Goal: Information Seeking & Learning: Find specific fact

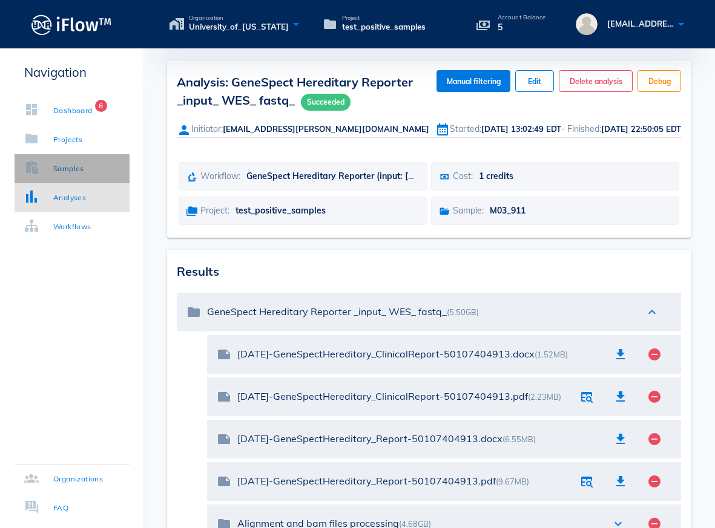
click at [55, 172] on div "Samples" at bounding box center [68, 169] width 31 height 12
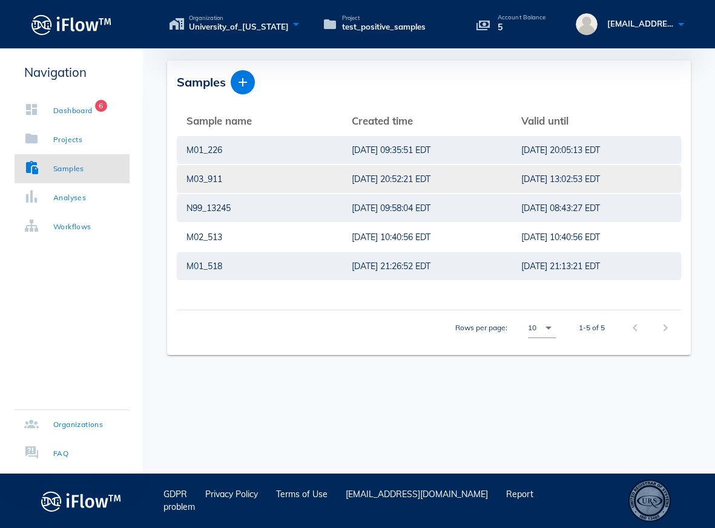
click at [268, 179] on div "M03_911" at bounding box center [259, 179] width 146 height 28
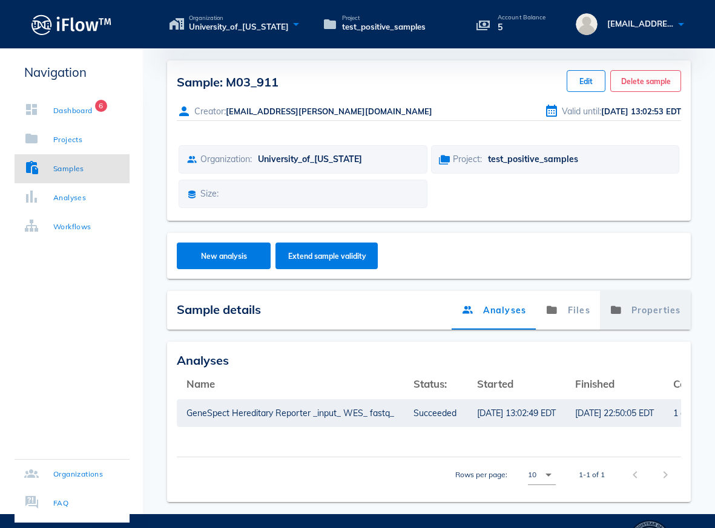
click at [671, 312] on link "Properties" at bounding box center [645, 310] width 91 height 39
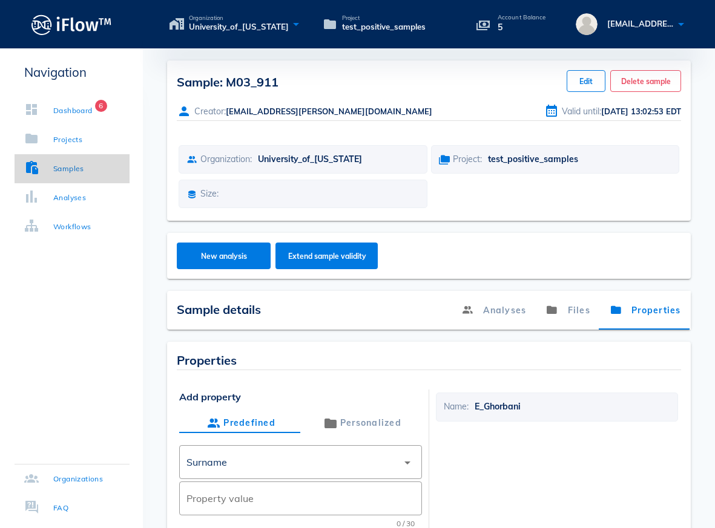
click at [59, 171] on div "Samples" at bounding box center [68, 169] width 31 height 12
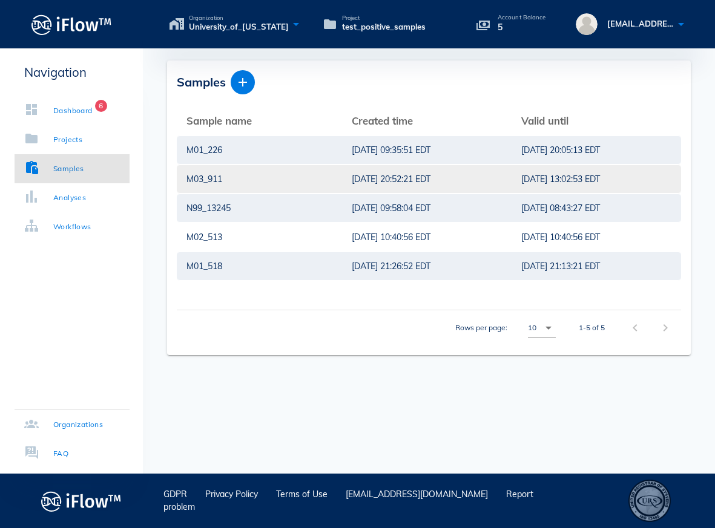
click at [215, 180] on div "M03_911" at bounding box center [259, 179] width 146 height 28
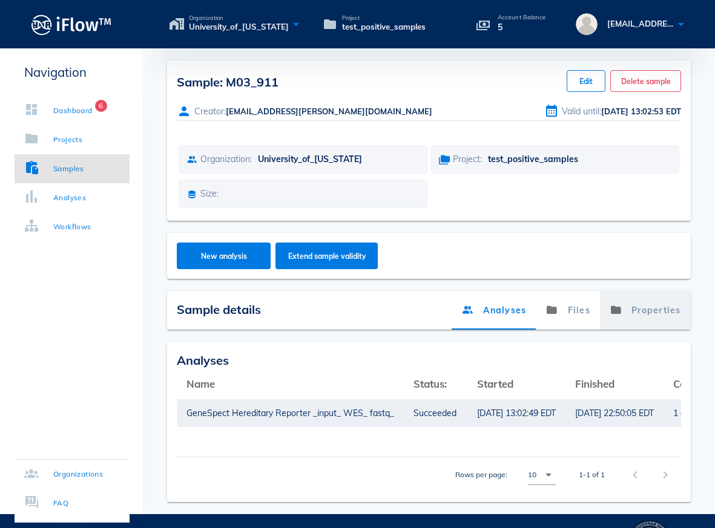
click at [638, 316] on link "Properties" at bounding box center [645, 310] width 91 height 39
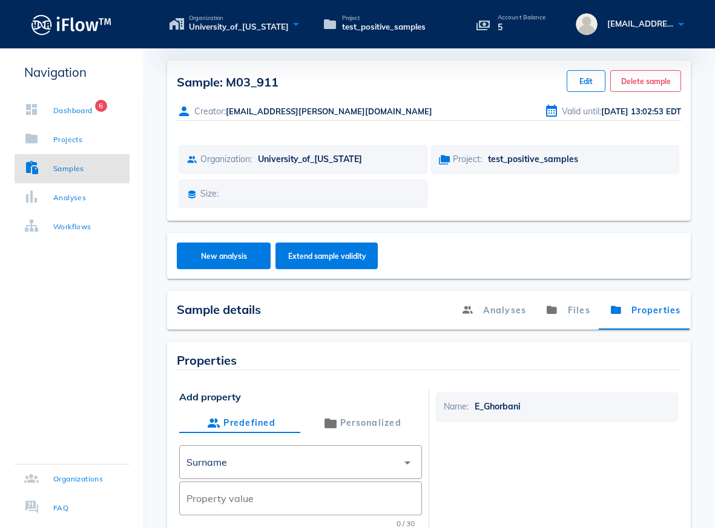
drag, startPoint x: 291, startPoint y: 82, endPoint x: 162, endPoint y: 84, distance: 129.5
click at [162, 84] on div "Sample: M03_911 Edit Delete sample Creator: [EMAIL_ADDRESS][PERSON_NAME][DOMAIN…" at bounding box center [429, 324] width 572 height 527
copy span "Sample: M03_911"
click at [62, 176] on link "Samples" at bounding box center [72, 168] width 115 height 29
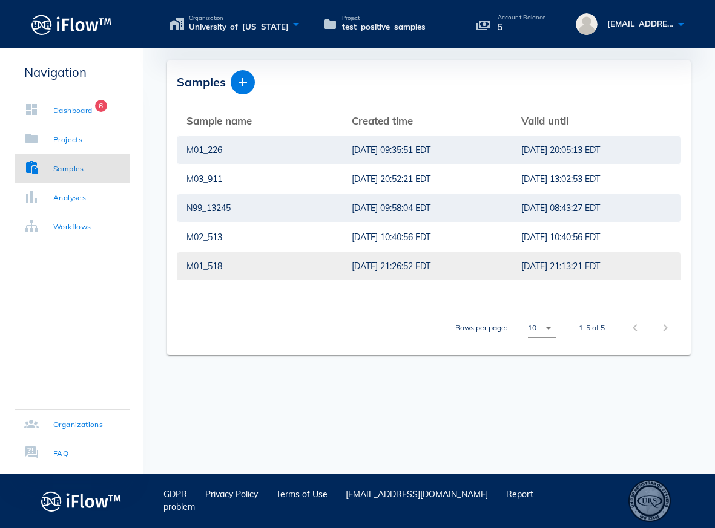
click at [215, 265] on div "M01_518" at bounding box center [259, 266] width 146 height 28
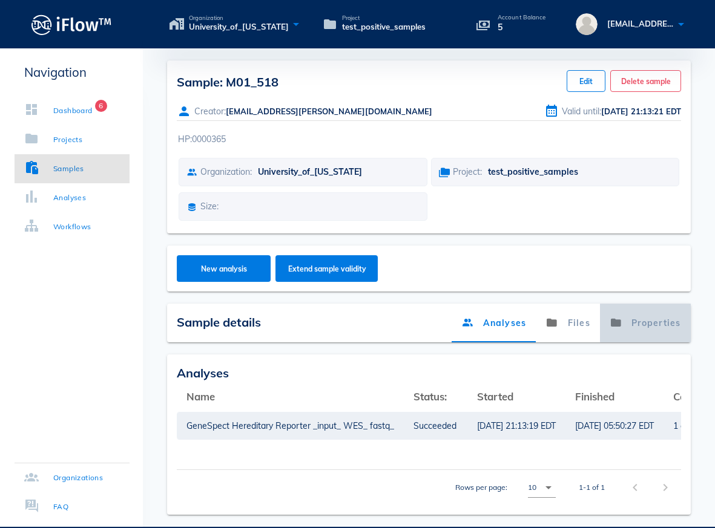
click at [647, 325] on link "Properties" at bounding box center [645, 323] width 91 height 39
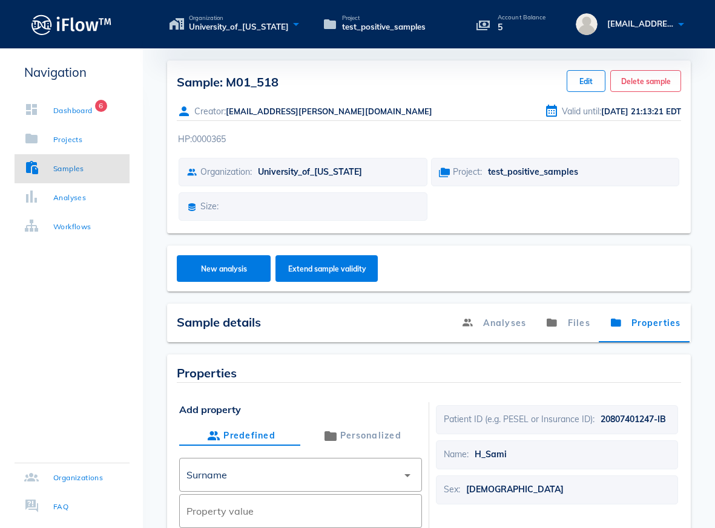
drag, startPoint x: 289, startPoint y: 91, endPoint x: 226, endPoint y: 80, distance: 64.0
click at [226, 80] on div "Sample: M01_518 Edit Delete sample" at bounding box center [429, 81] width 504 height 22
copy span "M01_518"
click at [57, 179] on link "Samples" at bounding box center [72, 168] width 115 height 29
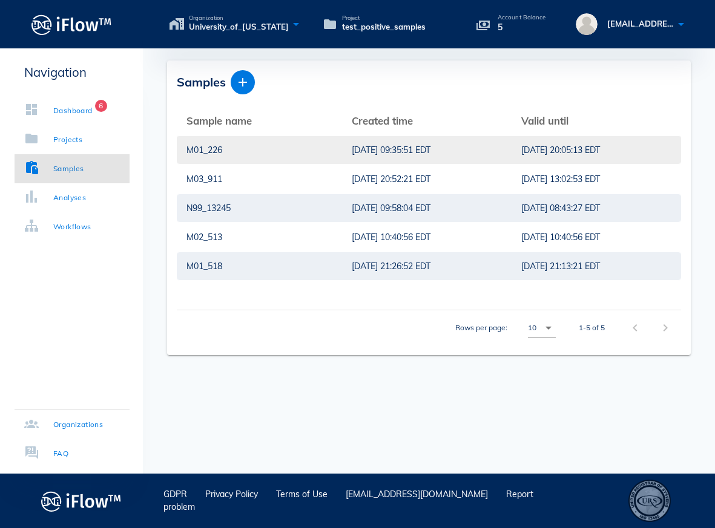
click at [228, 157] on div "M01_226" at bounding box center [259, 150] width 146 height 28
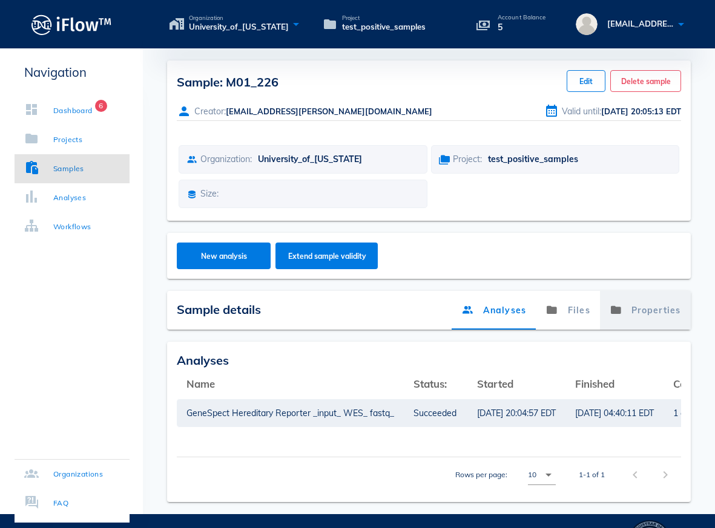
click at [646, 320] on link "Properties" at bounding box center [645, 310] width 91 height 39
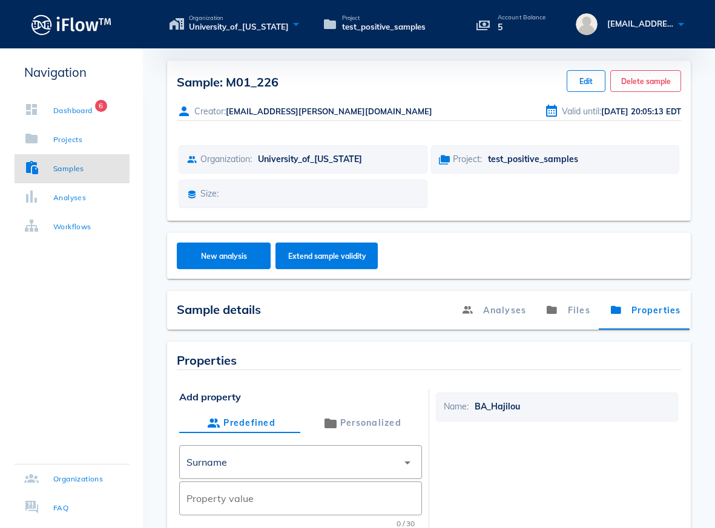
drag, startPoint x: 283, startPoint y: 84, endPoint x: 168, endPoint y: 83, distance: 114.4
click at [168, 83] on div "Sample: M01_226 Edit Delete sample Creator: [EMAIL_ADDRESS][PERSON_NAME][DOMAIN…" at bounding box center [429, 141] width 524 height 160
copy span "Sample: M01_226"
click at [56, 177] on link "Samples" at bounding box center [72, 168] width 115 height 29
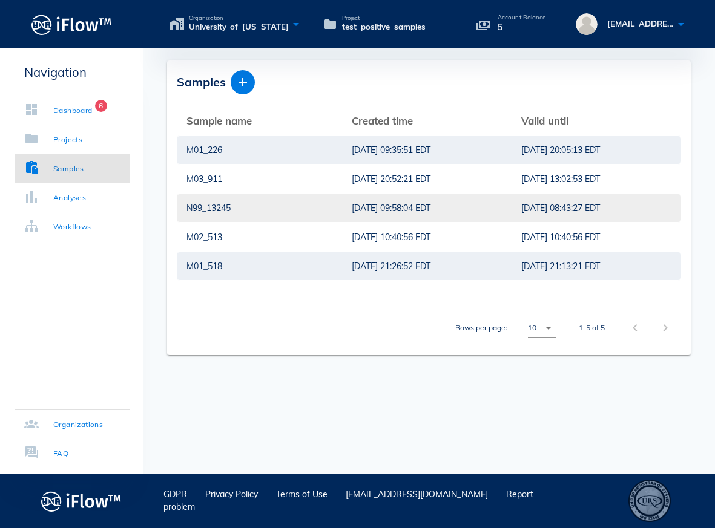
click at [222, 212] on div "N99_13245" at bounding box center [259, 208] width 146 height 28
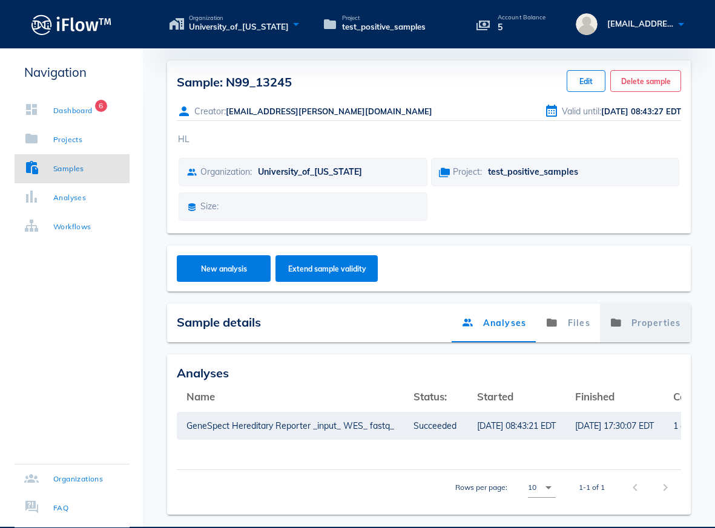
click at [663, 318] on link "Properties" at bounding box center [645, 323] width 91 height 39
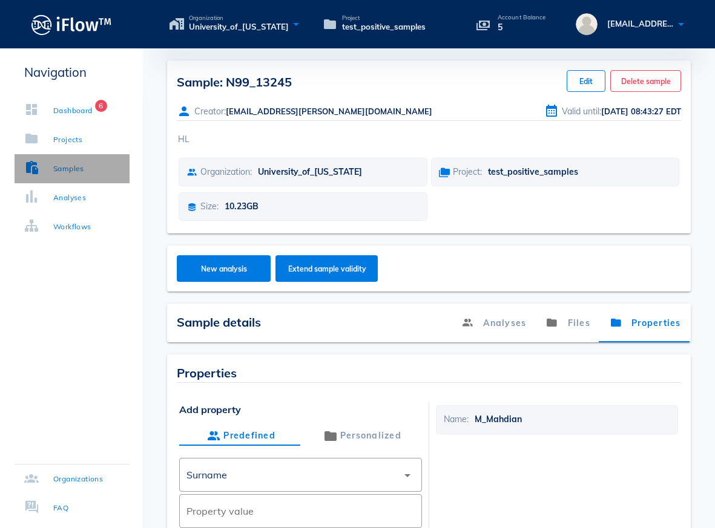
click at [70, 172] on div "Samples" at bounding box center [68, 169] width 31 height 12
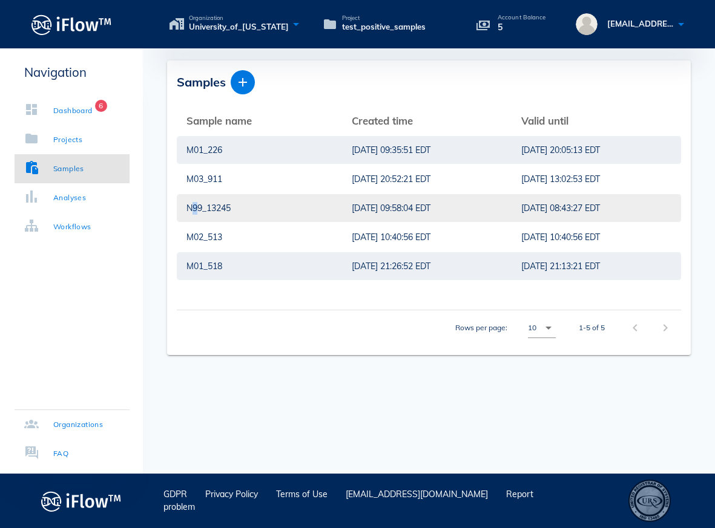
drag, startPoint x: 180, startPoint y: 206, endPoint x: 194, endPoint y: 206, distance: 13.9
click at [194, 206] on td "N99_13245" at bounding box center [259, 208] width 165 height 29
click at [201, 206] on div "N99_13245" at bounding box center [259, 208] width 146 height 28
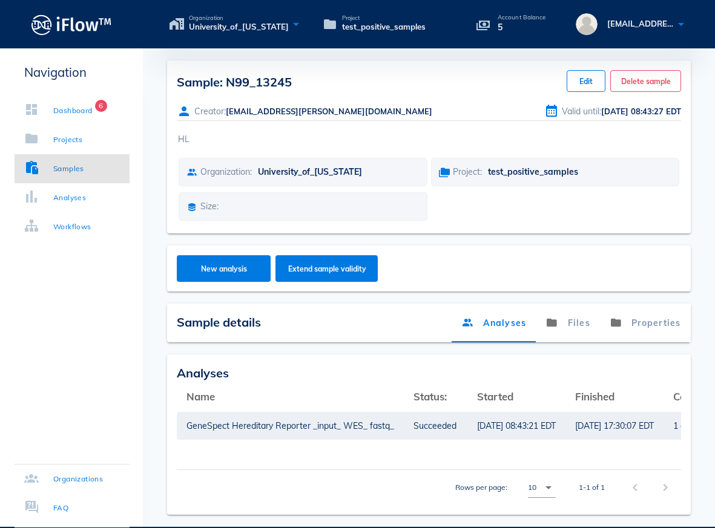
drag, startPoint x: 180, startPoint y: 81, endPoint x: 297, endPoint y: 82, distance: 117.4
click at [297, 82] on div "Sample: N99_13245 Edit Delete sample" at bounding box center [429, 81] width 504 height 22
copy span "Sample: N99_13245"
